Goal: Transaction & Acquisition: Purchase product/service

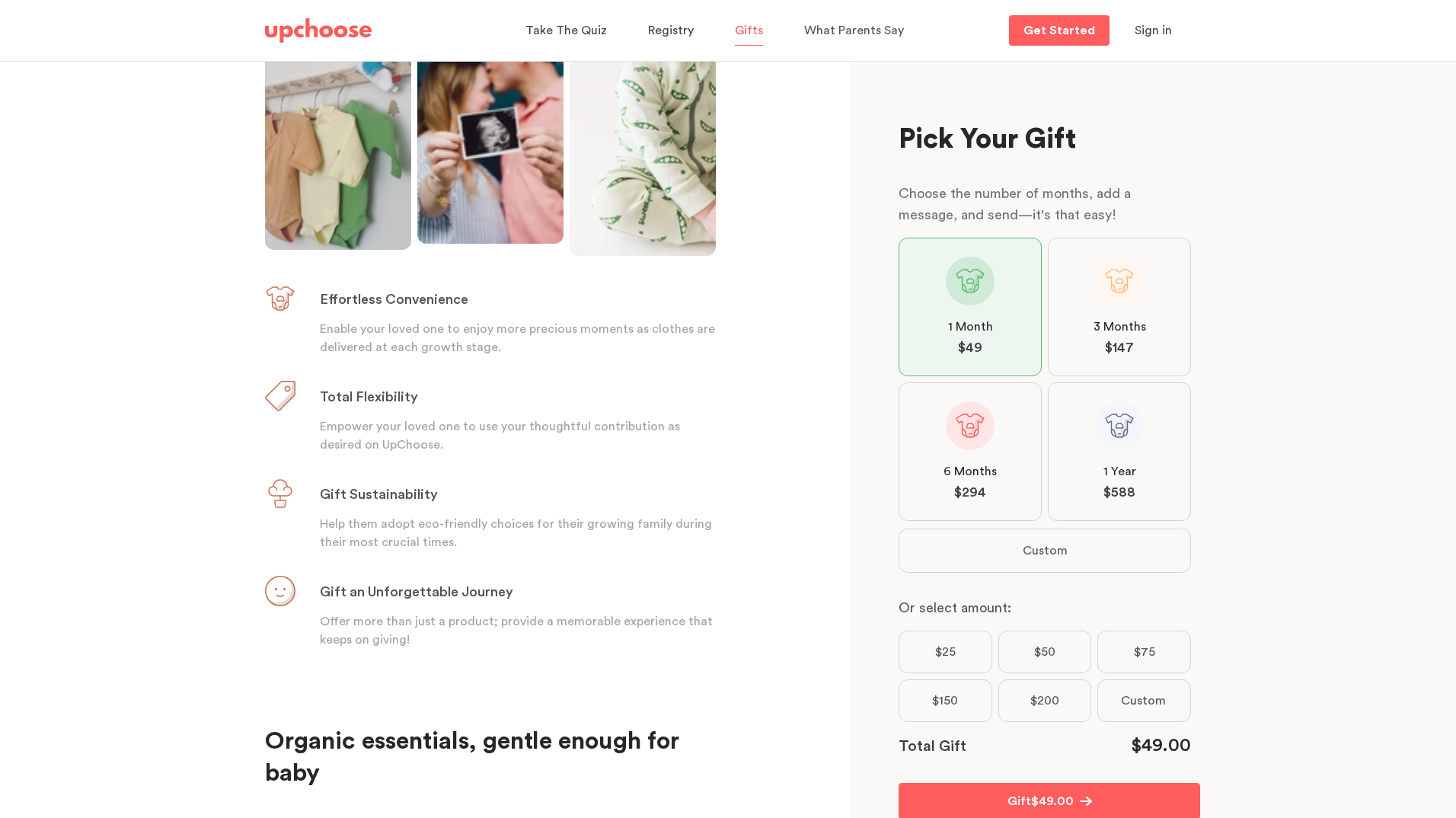
scroll to position [351, 0]
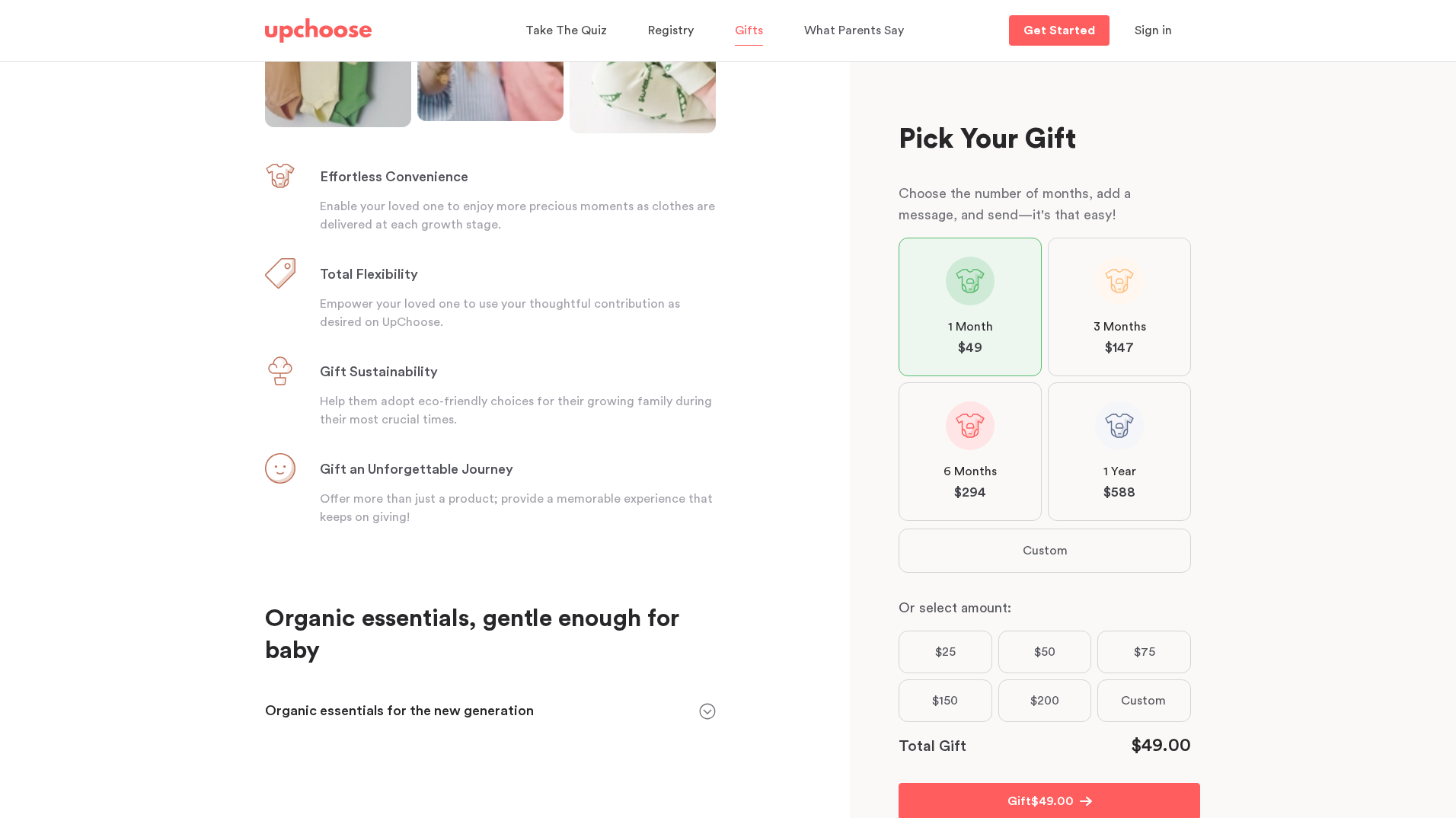
click at [704, 706] on icon at bounding box center [707, 712] width 17 height 17
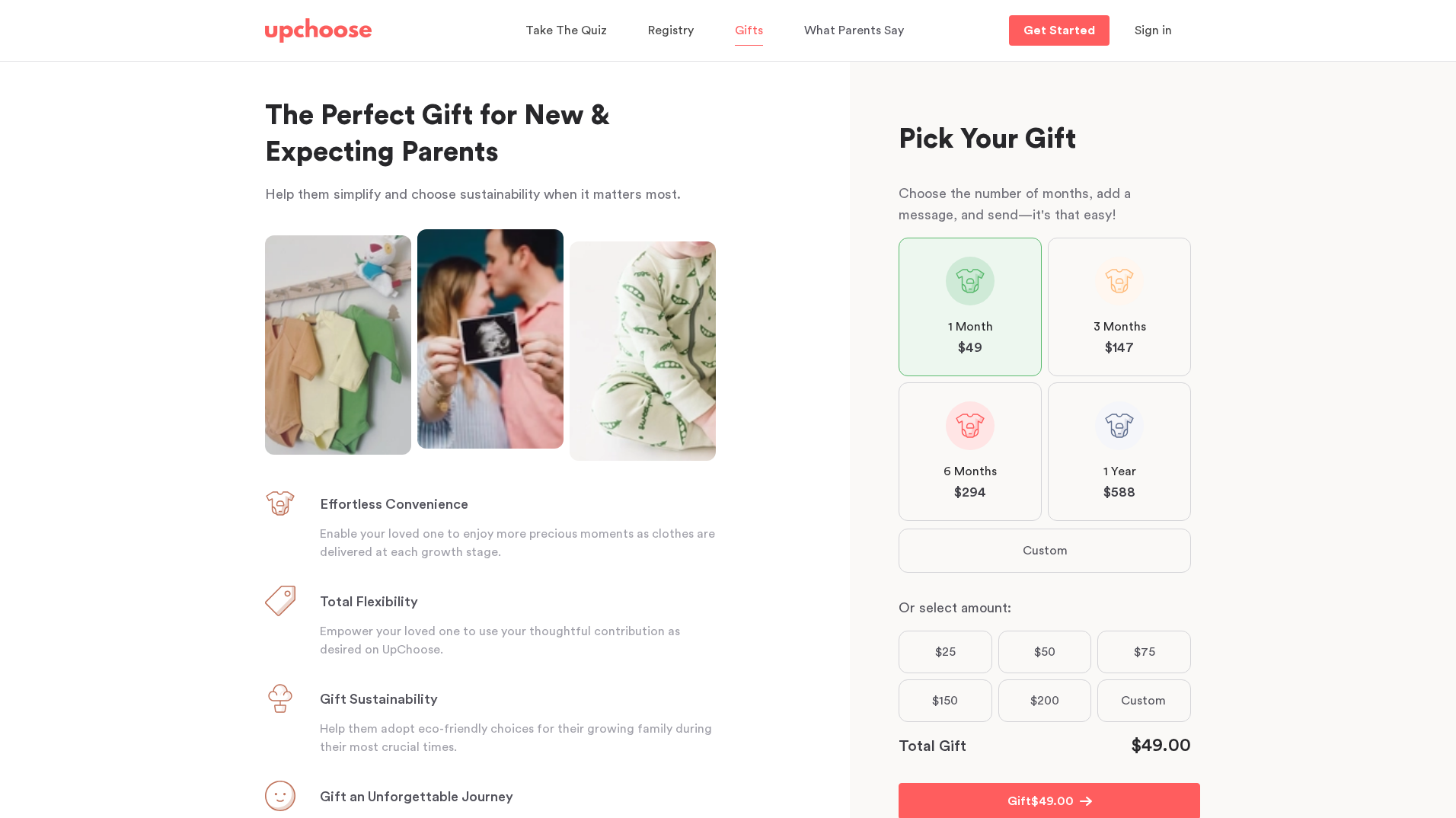
scroll to position [0, 0]
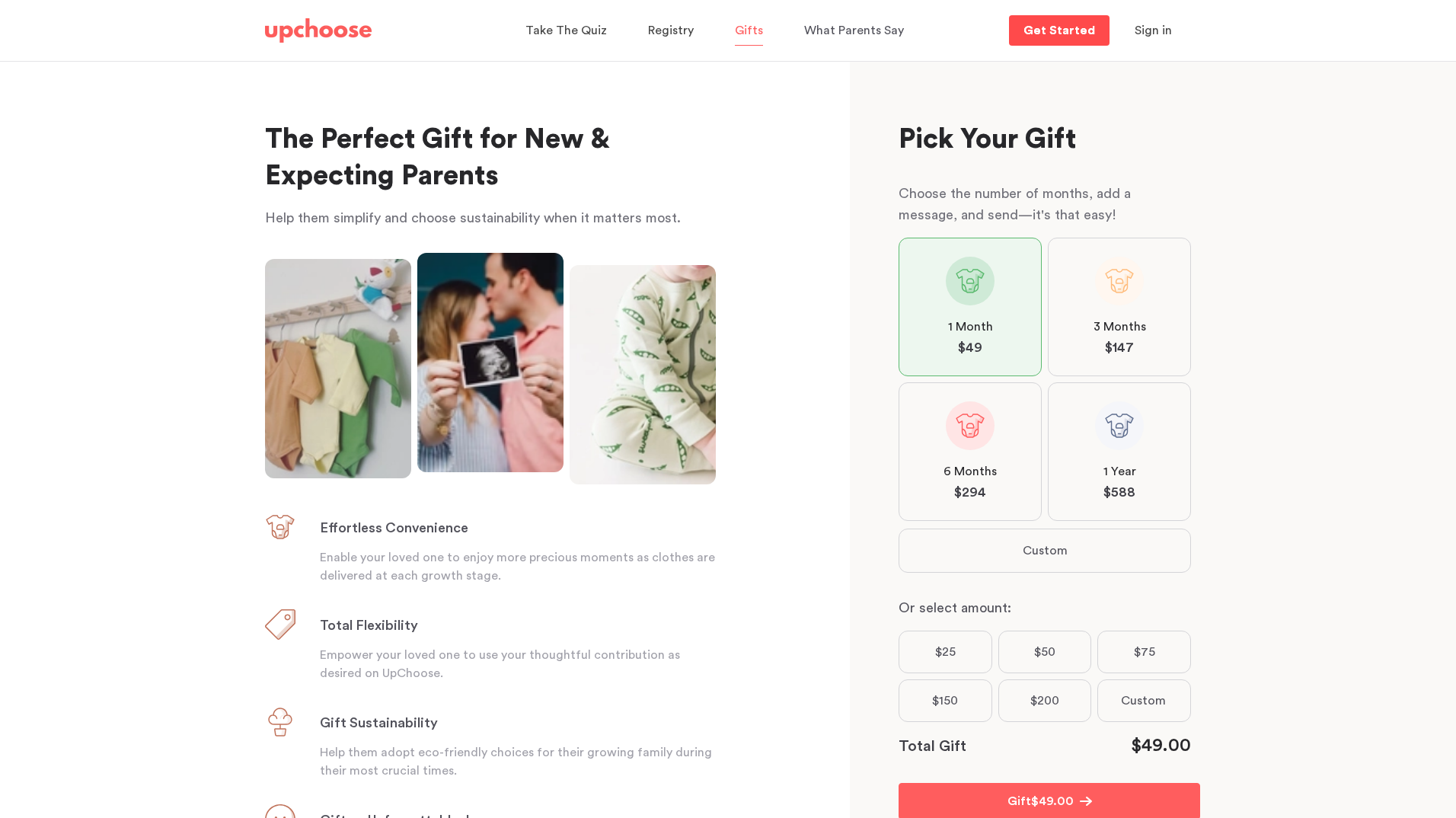
click at [1057, 30] on p "Get Started" at bounding box center [1059, 31] width 72 height 12
